Goal: Check status: Check status

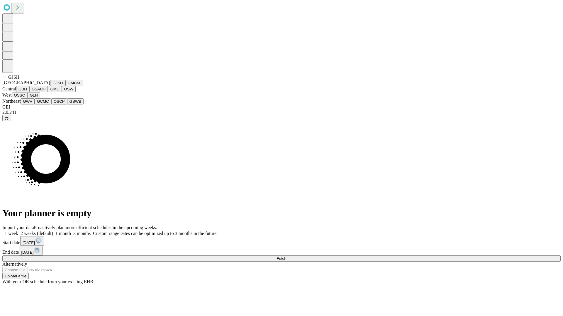
click at [50, 86] on button "GJSH" at bounding box center [57, 83] width 15 height 6
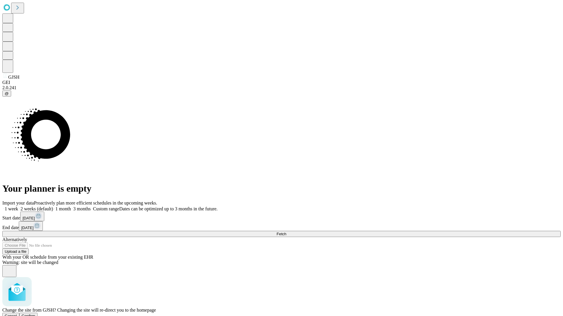
click at [35, 314] on span "Confirm" at bounding box center [29, 316] width 14 height 4
click at [71, 207] on label "1 month" at bounding box center [62, 209] width 18 height 5
click at [286, 232] on span "Fetch" at bounding box center [281, 234] width 10 height 4
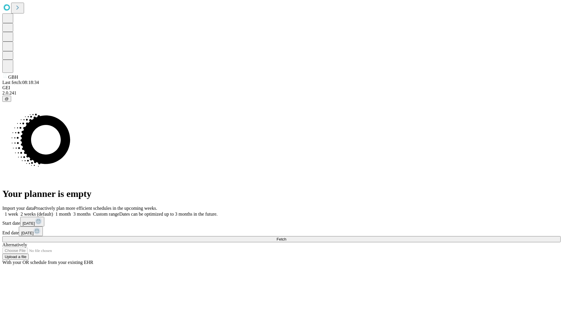
click at [71, 212] on label "1 month" at bounding box center [62, 214] width 18 height 5
click at [286, 237] on span "Fetch" at bounding box center [281, 239] width 10 height 4
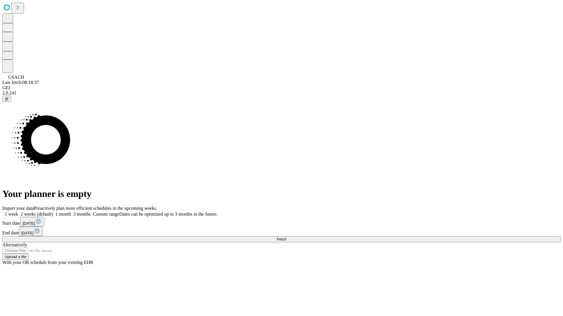
click at [71, 212] on label "1 month" at bounding box center [62, 214] width 18 height 5
click at [286, 237] on span "Fetch" at bounding box center [281, 239] width 10 height 4
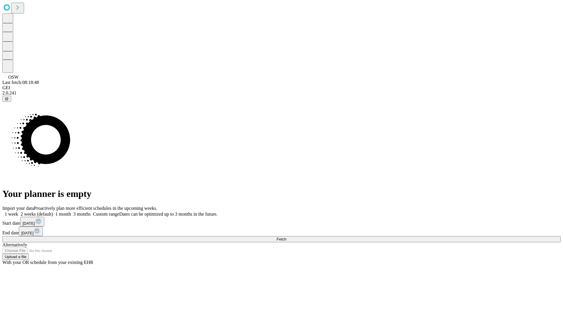
click at [71, 212] on label "1 month" at bounding box center [62, 214] width 18 height 5
click at [286, 237] on span "Fetch" at bounding box center [281, 239] width 10 height 4
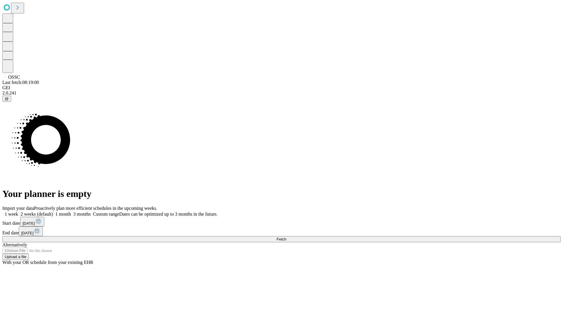
click at [286, 237] on span "Fetch" at bounding box center [281, 239] width 10 height 4
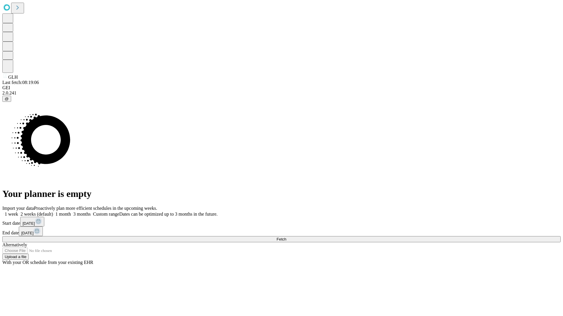
click at [71, 212] on label "1 month" at bounding box center [62, 214] width 18 height 5
click at [286, 237] on span "Fetch" at bounding box center [281, 239] width 10 height 4
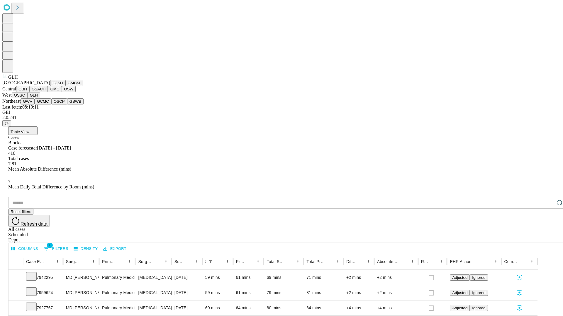
click at [35, 105] on button "GWV" at bounding box center [28, 101] width 14 height 6
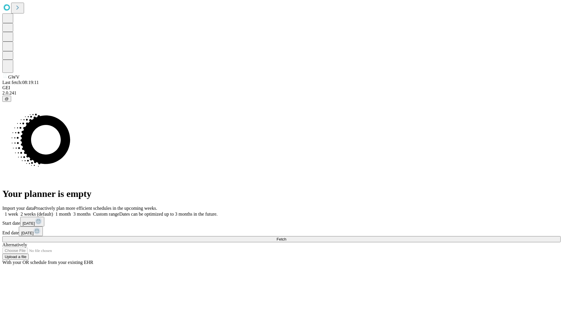
click at [71, 212] on label "1 month" at bounding box center [62, 214] width 18 height 5
click at [286, 237] on span "Fetch" at bounding box center [281, 239] width 10 height 4
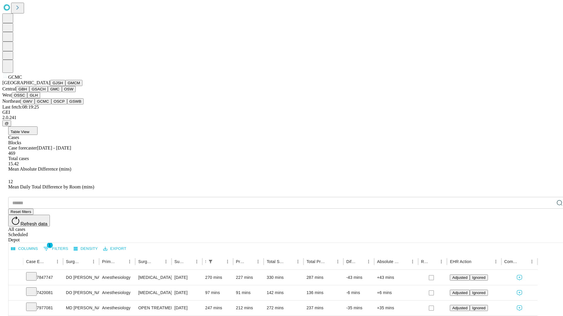
click at [51, 105] on button "OSCP" at bounding box center [59, 101] width 16 height 6
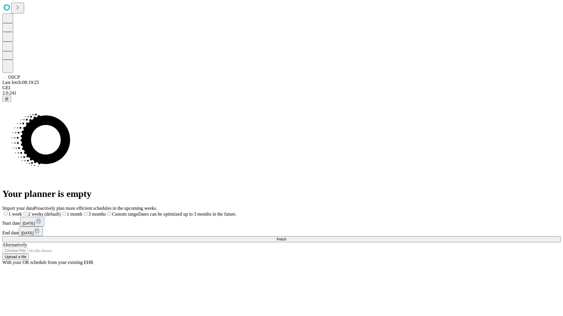
click at [82, 212] on label "1 month" at bounding box center [72, 214] width 22 height 5
click at [286, 237] on span "Fetch" at bounding box center [281, 239] width 10 height 4
